Goal: Task Accomplishment & Management: Manage account settings

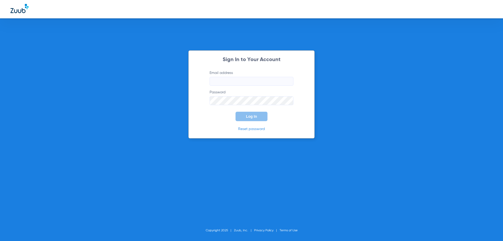
click at [254, 76] on label "Email address" at bounding box center [252, 77] width 84 height 15
click at [254, 77] on input "Email address" at bounding box center [252, 81] width 84 height 9
click at [228, 77] on input "Email address" at bounding box center [252, 81] width 84 height 9
